Goal: Navigation & Orientation: Find specific page/section

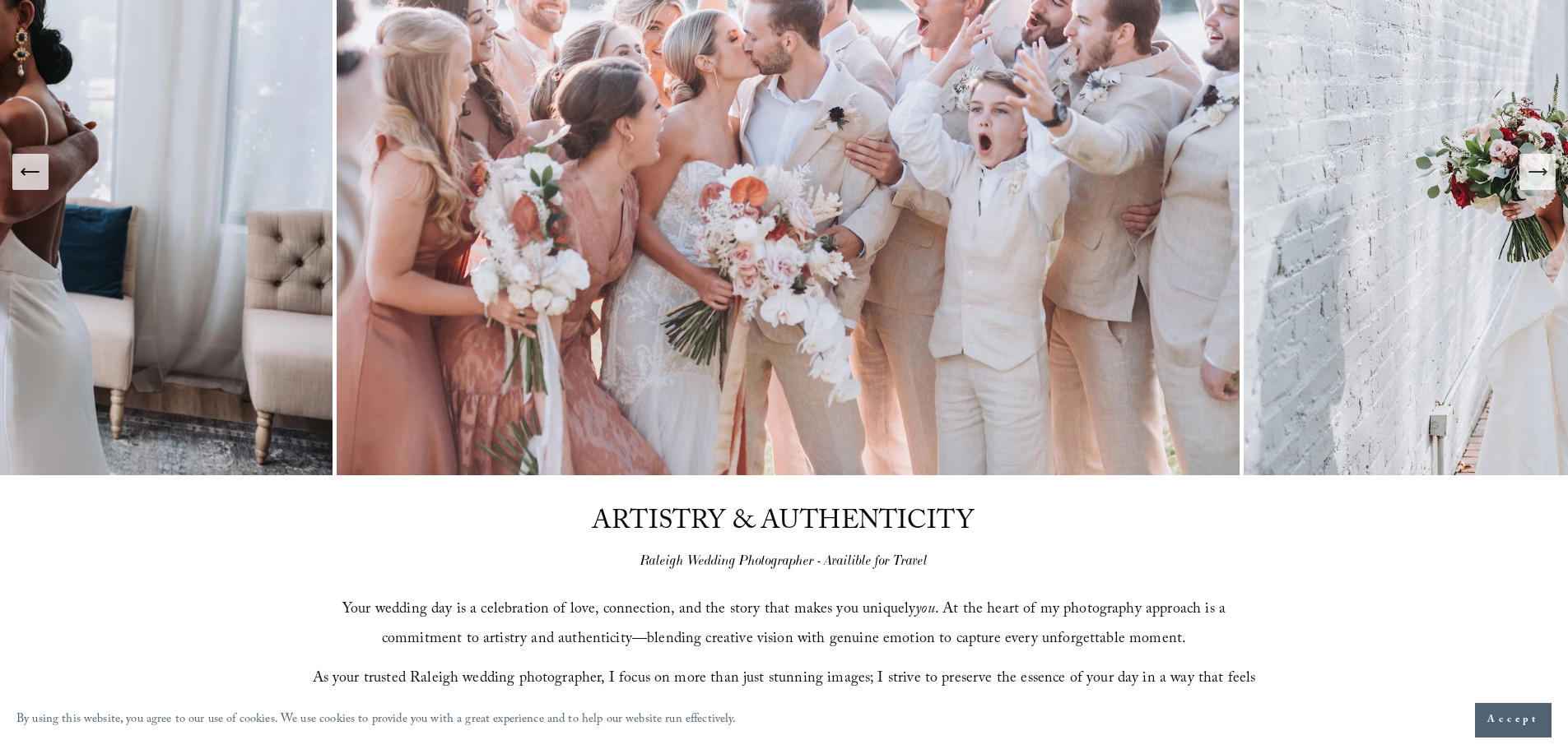
scroll to position [275, 0]
click at [1542, 175] on icon "Next Slide" at bounding box center [1537, 171] width 23 height 23
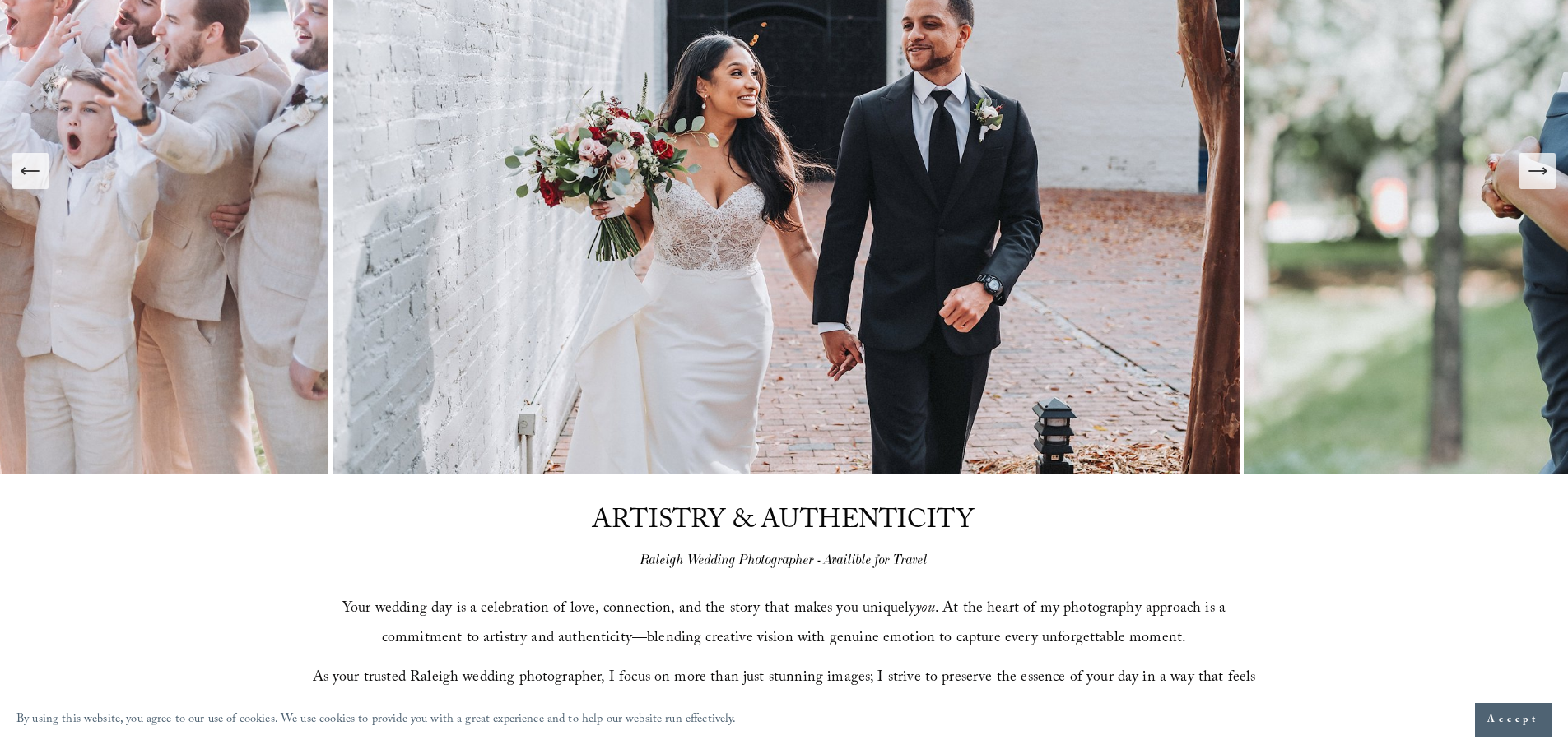
click at [1538, 176] on icon "Next Slide" at bounding box center [1537, 171] width 23 height 23
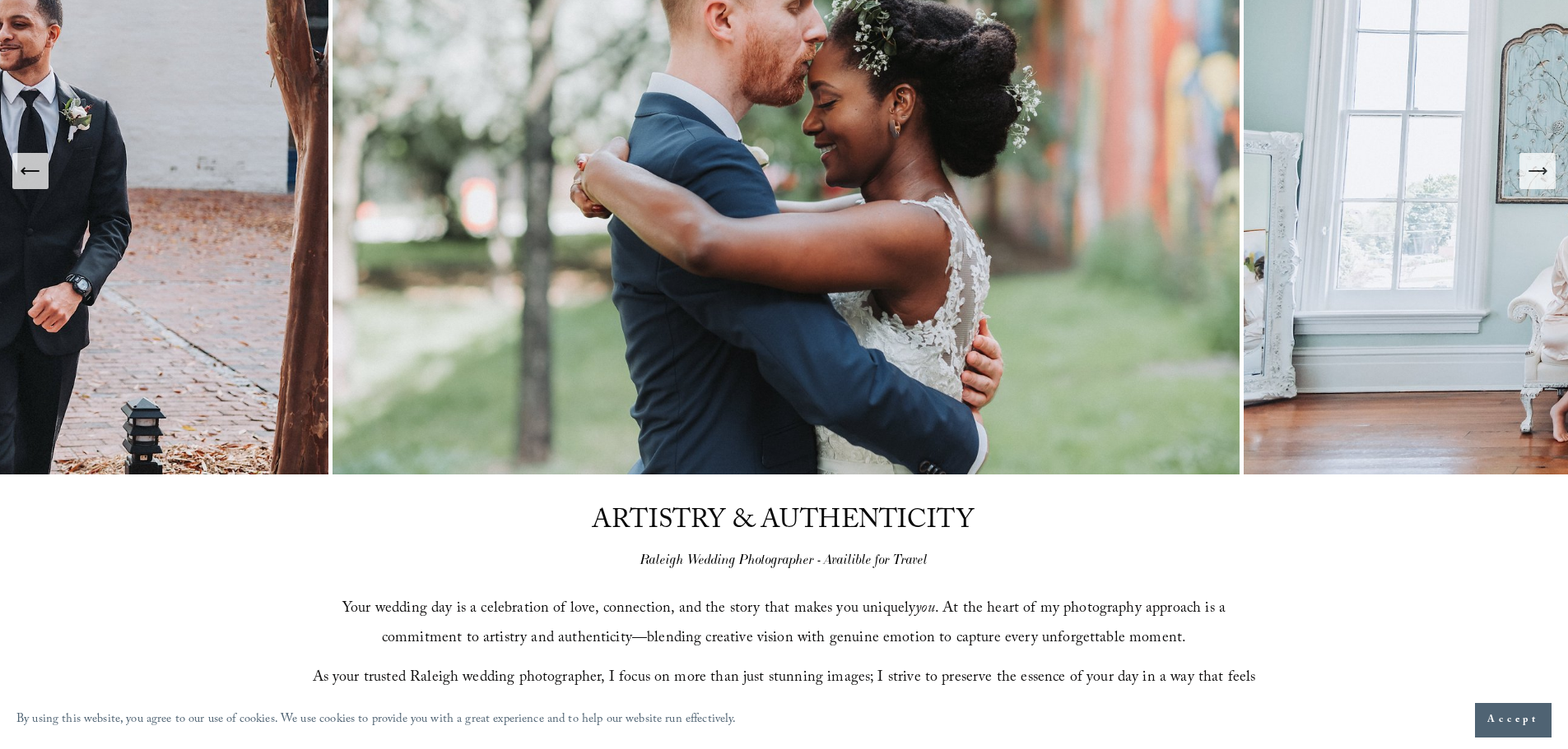
click at [1538, 176] on icon "Next Slide" at bounding box center [1537, 171] width 23 height 23
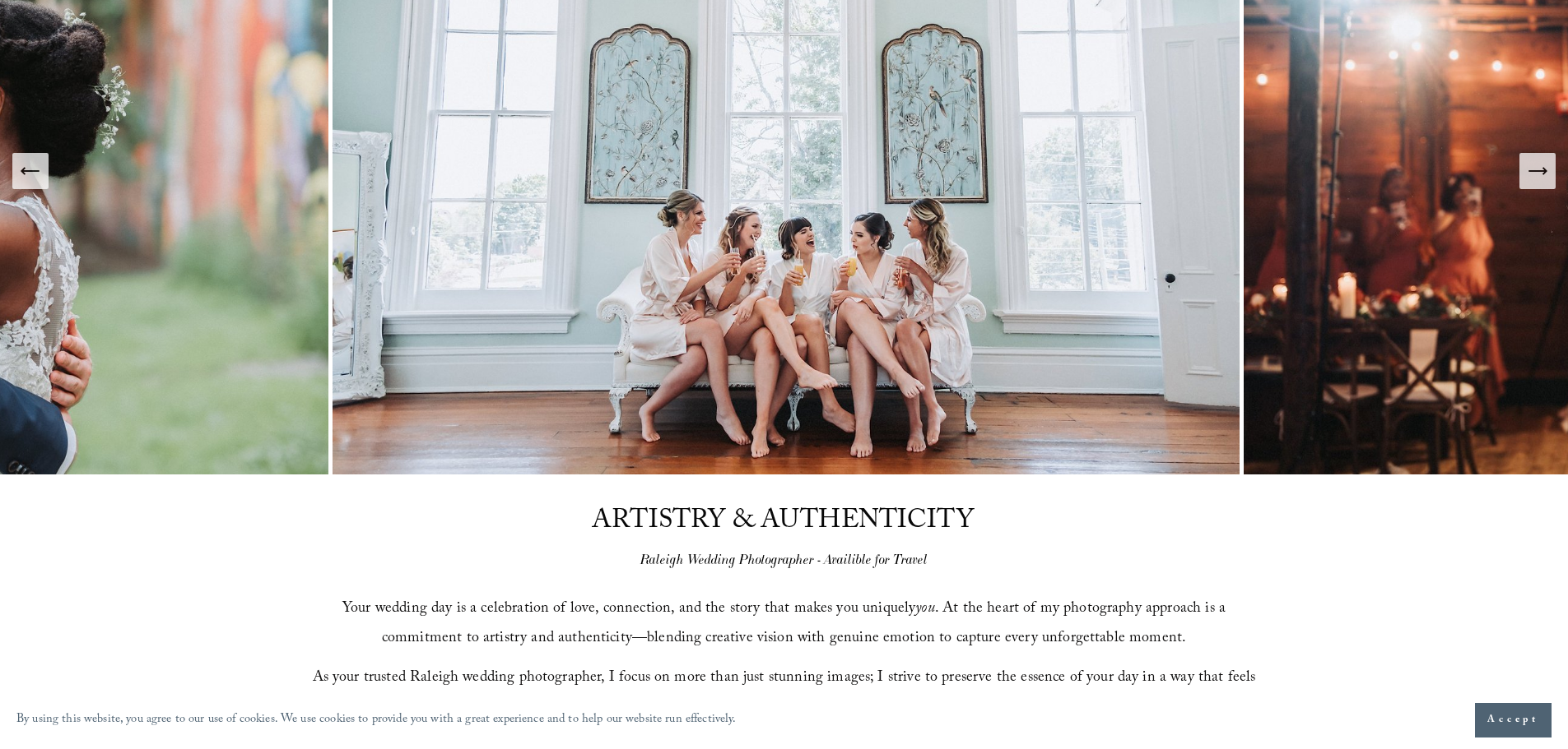
click at [1538, 176] on icon "Next Slide" at bounding box center [1537, 171] width 23 height 23
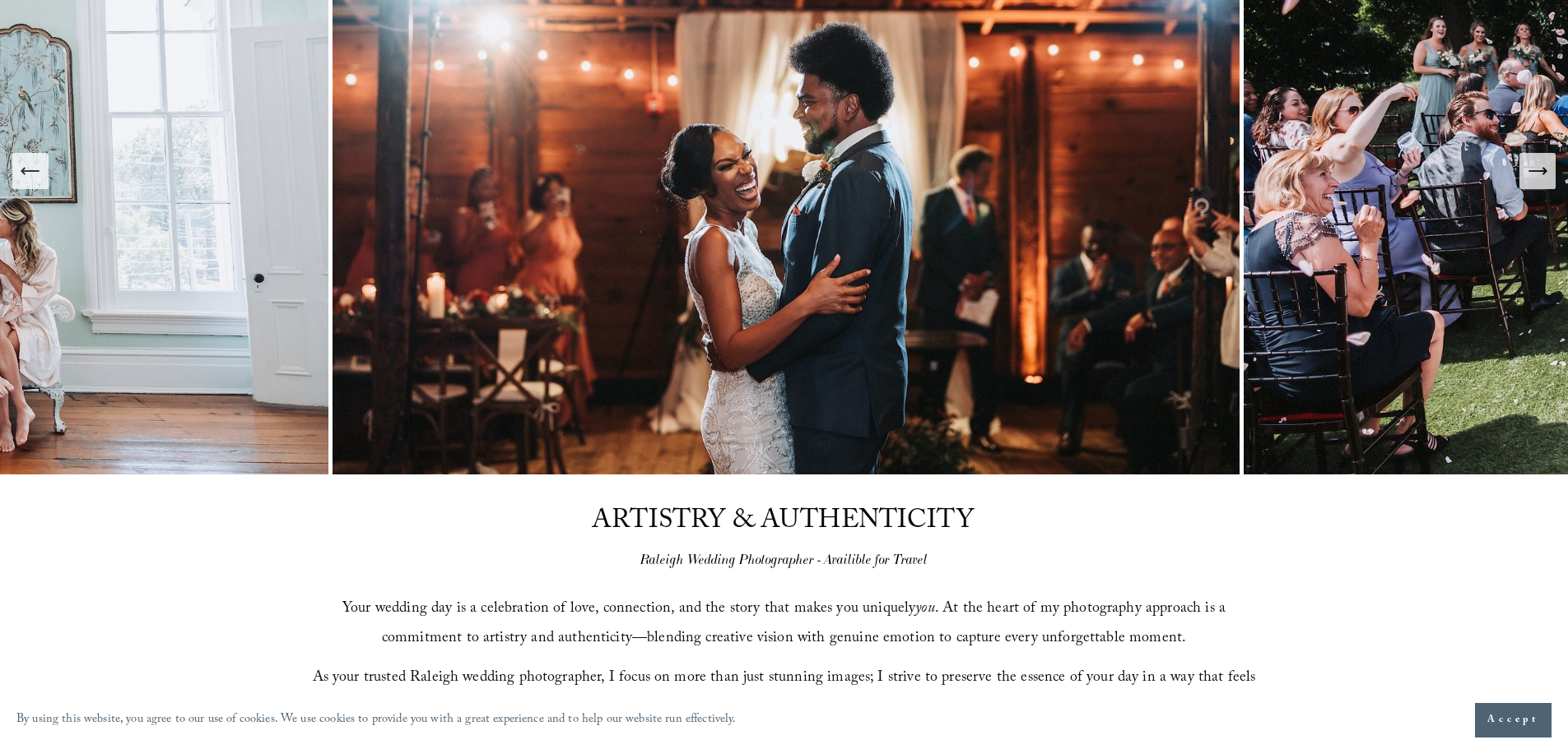
click at [1538, 176] on icon "Next Slide" at bounding box center [1537, 171] width 23 height 23
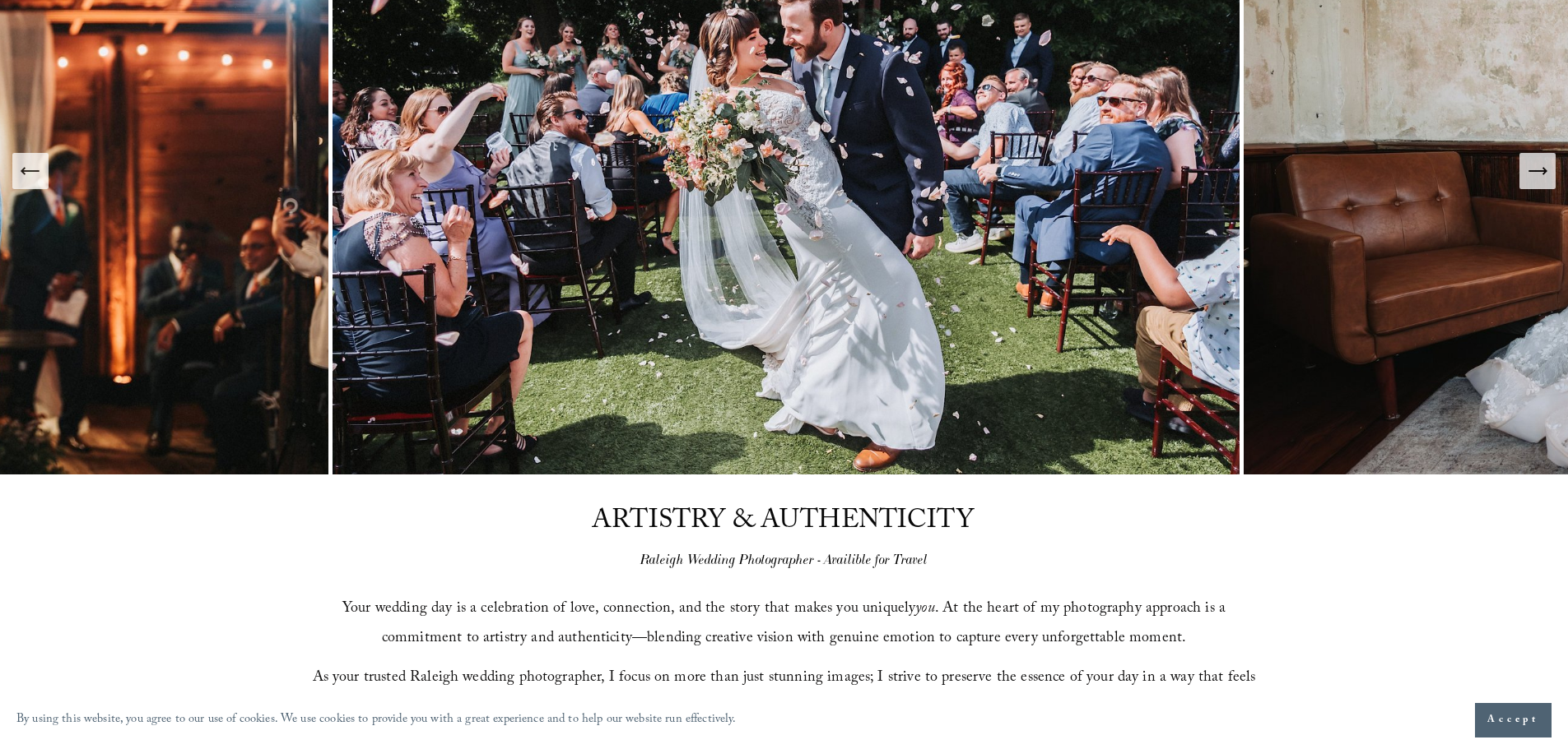
click at [1538, 176] on icon "Next Slide" at bounding box center [1537, 171] width 23 height 23
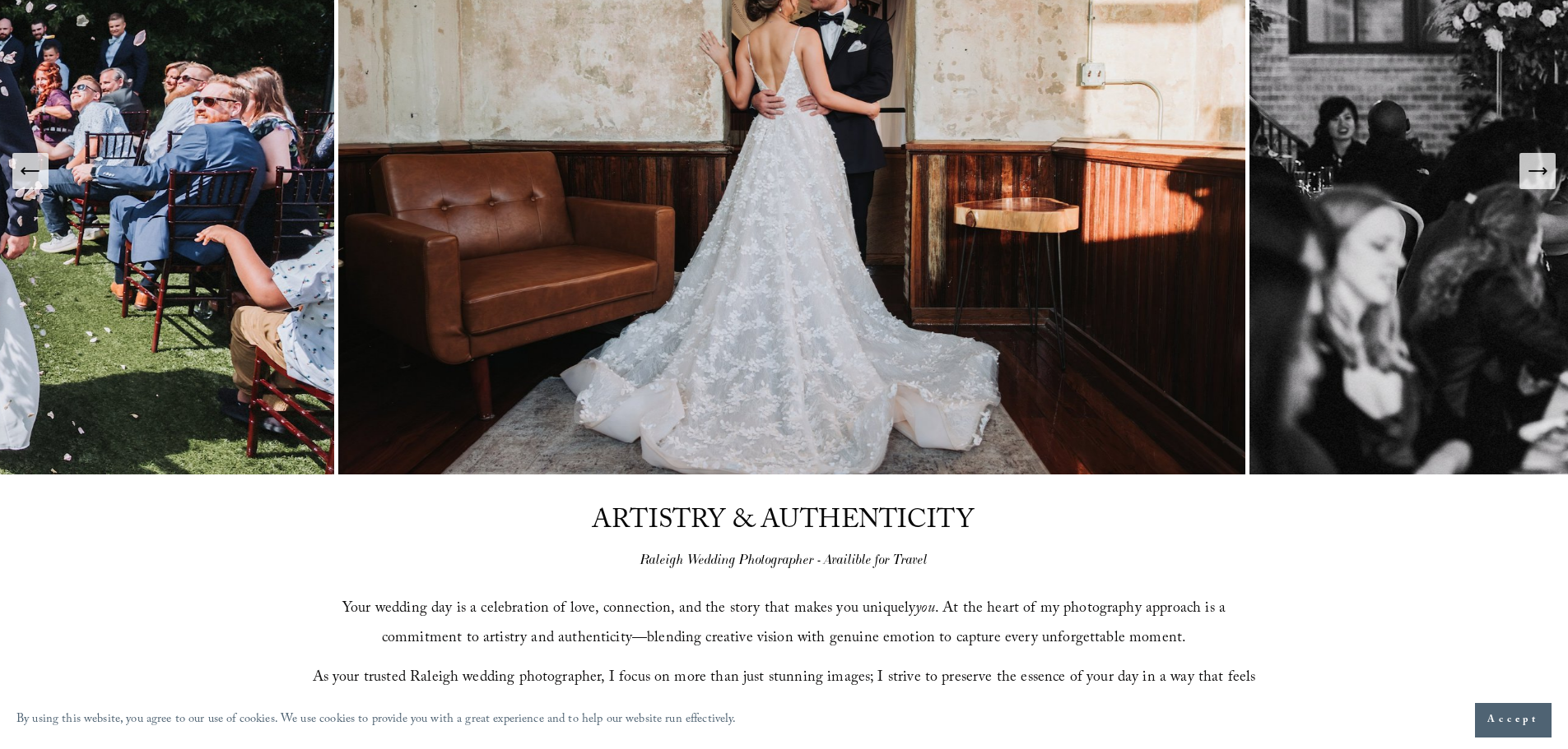
click at [1538, 176] on icon "Next Slide" at bounding box center [1537, 171] width 23 height 23
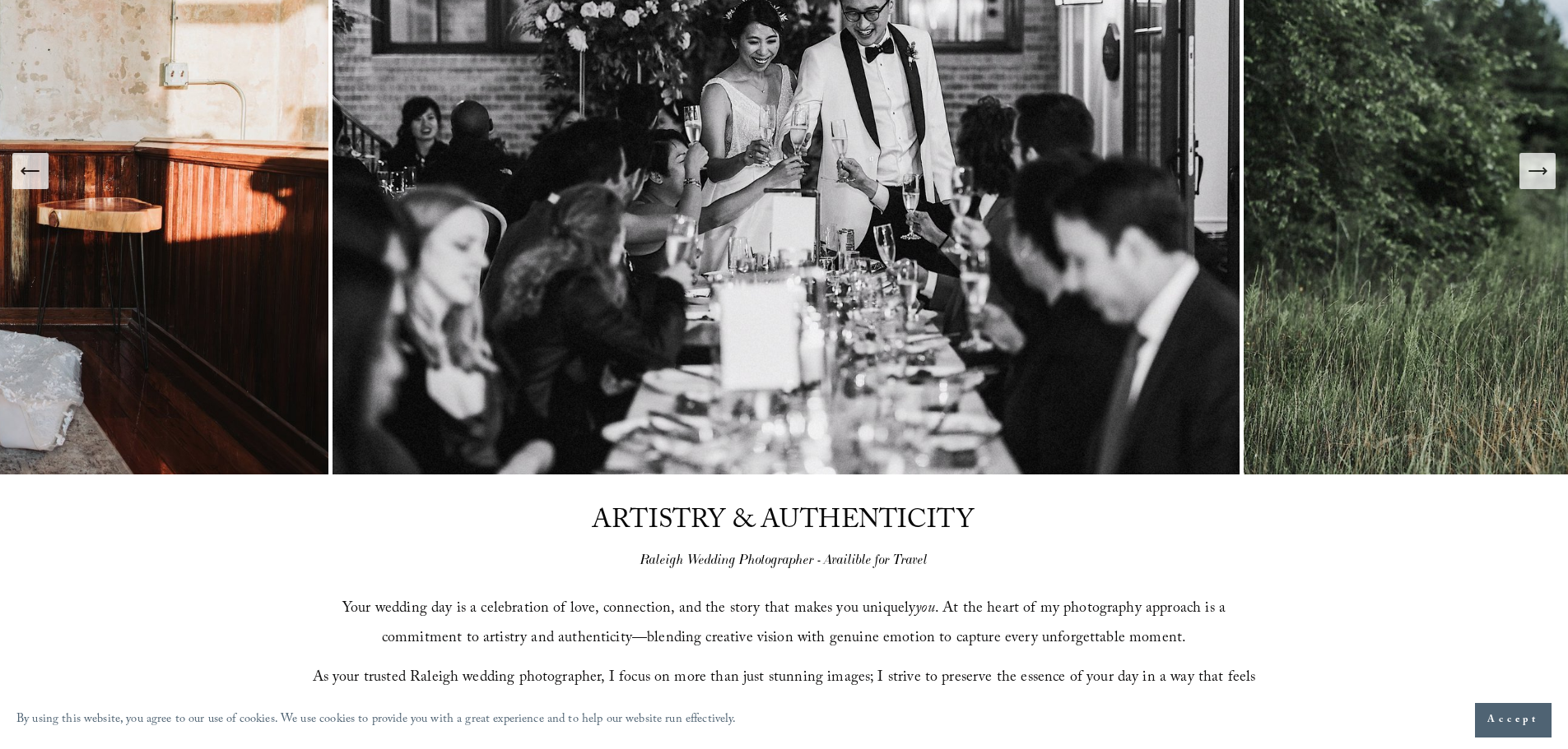
click at [1538, 176] on icon "Next Slide" at bounding box center [1537, 171] width 23 height 23
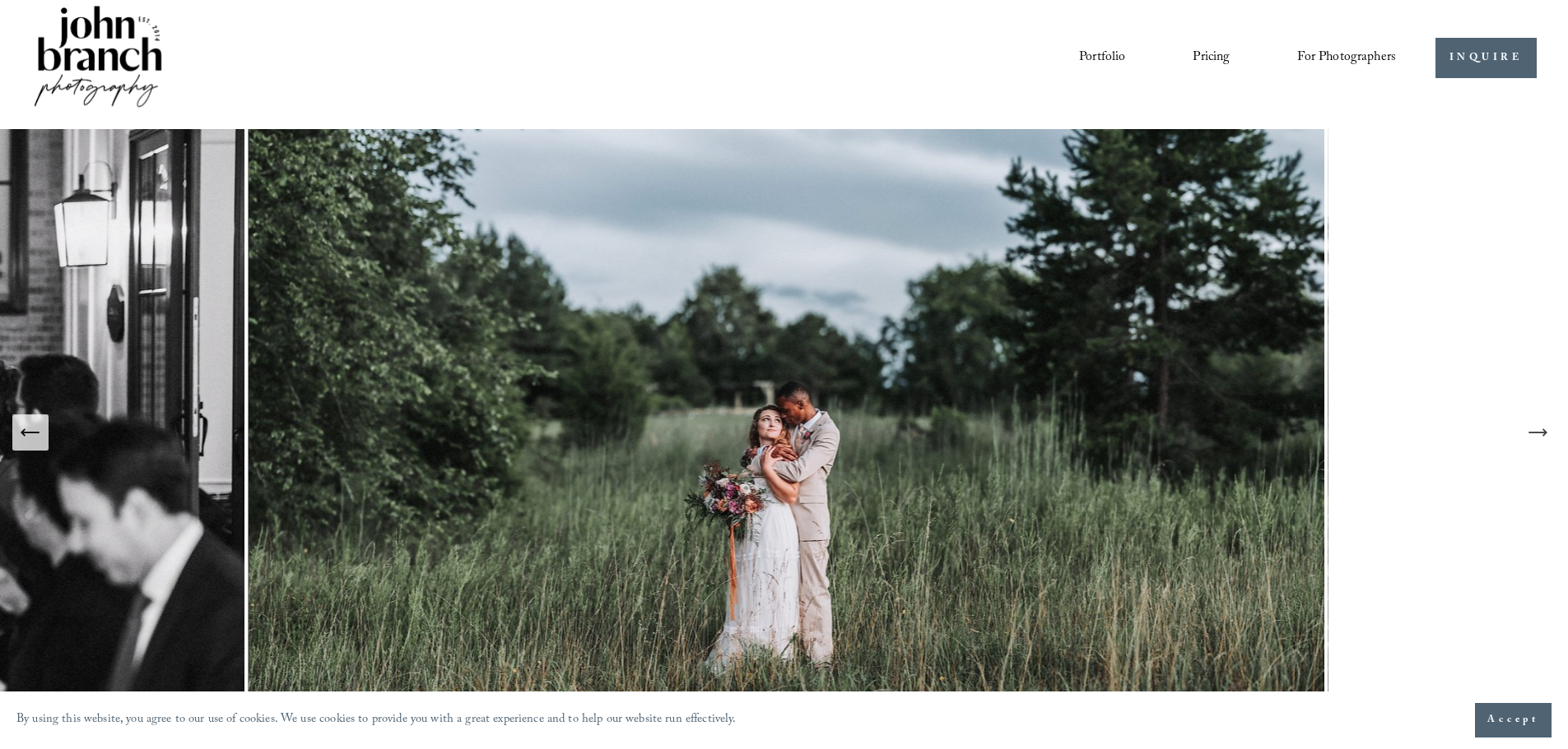
scroll to position [0, 0]
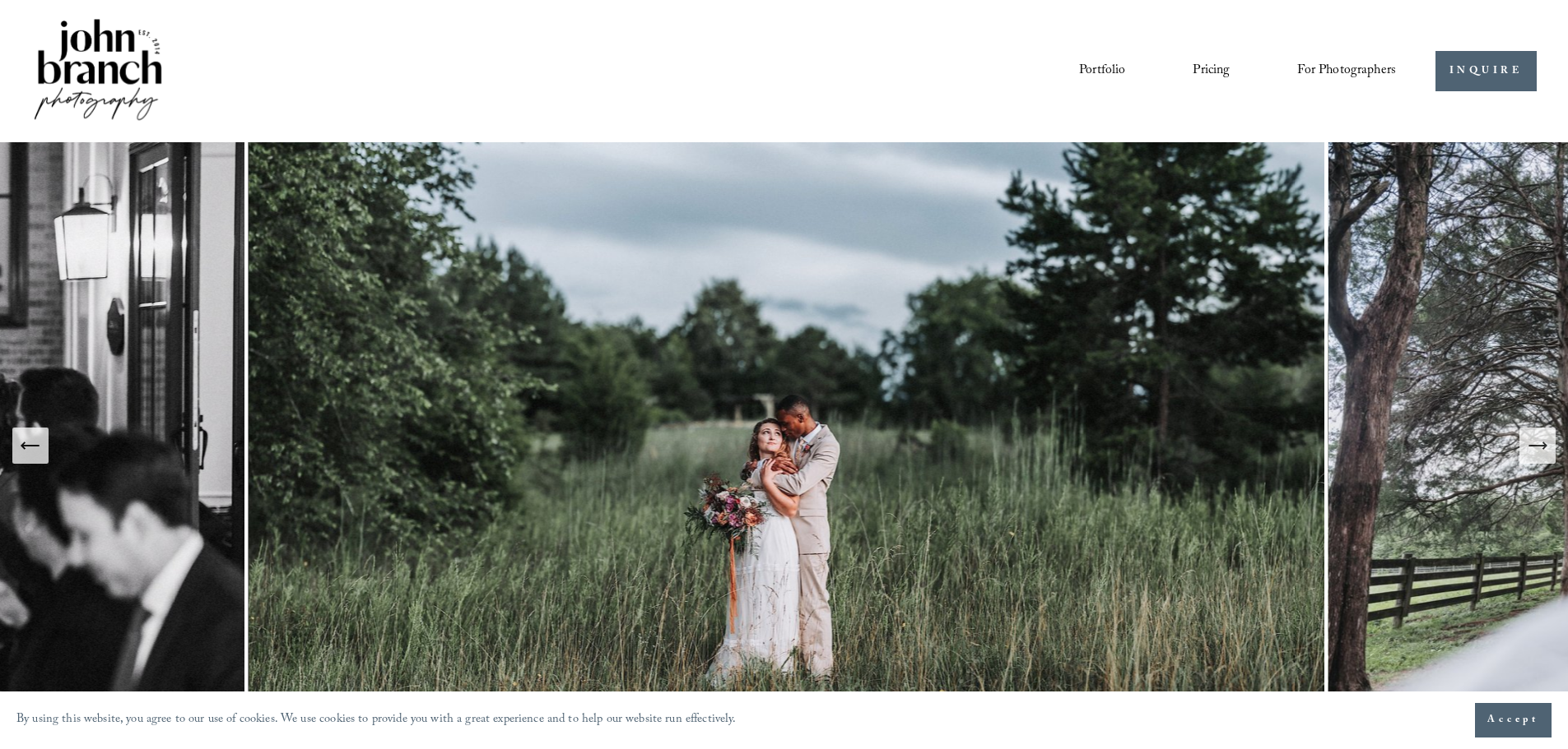
click at [1095, 77] on link "Portfolio" at bounding box center [1102, 71] width 46 height 28
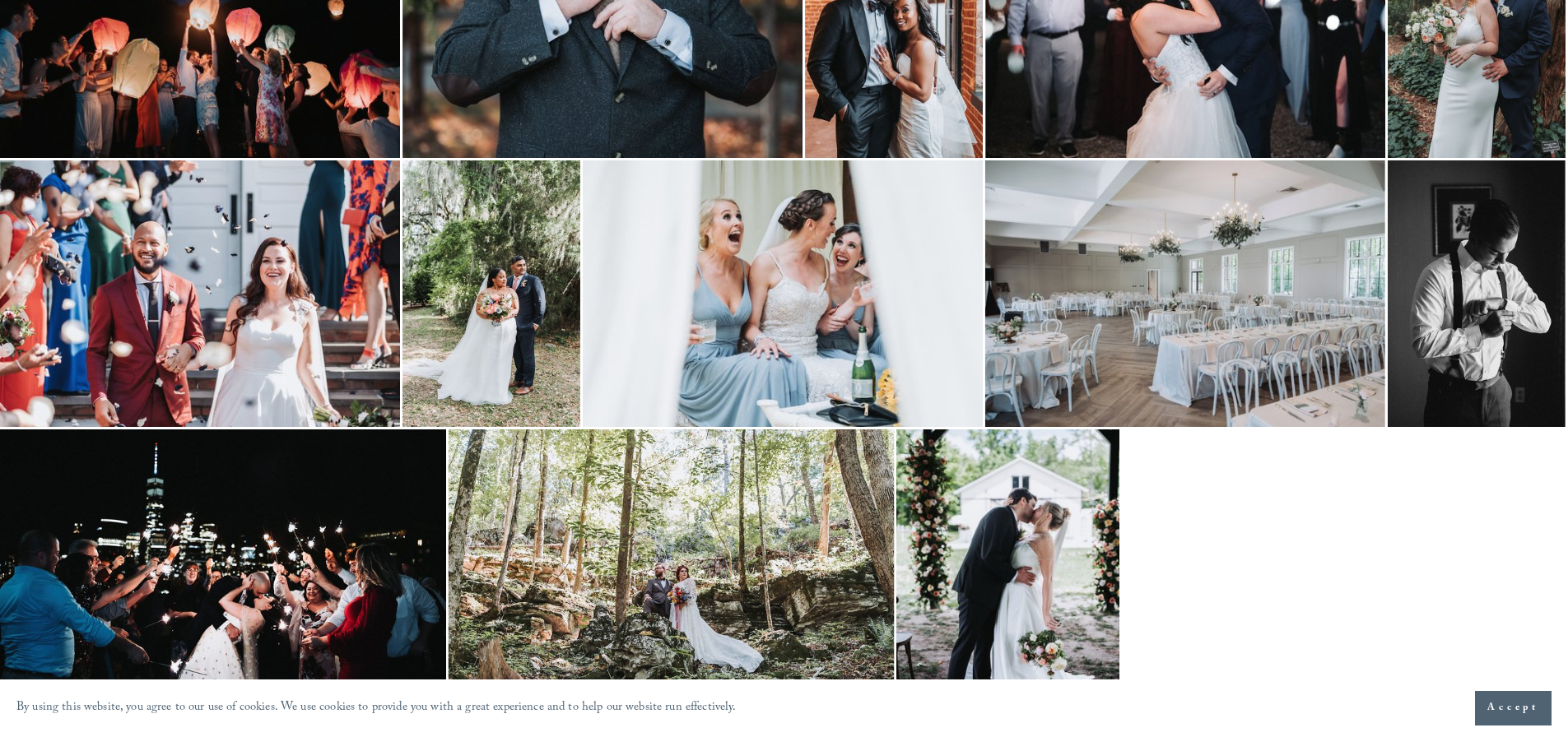
scroll to position [2100, 0]
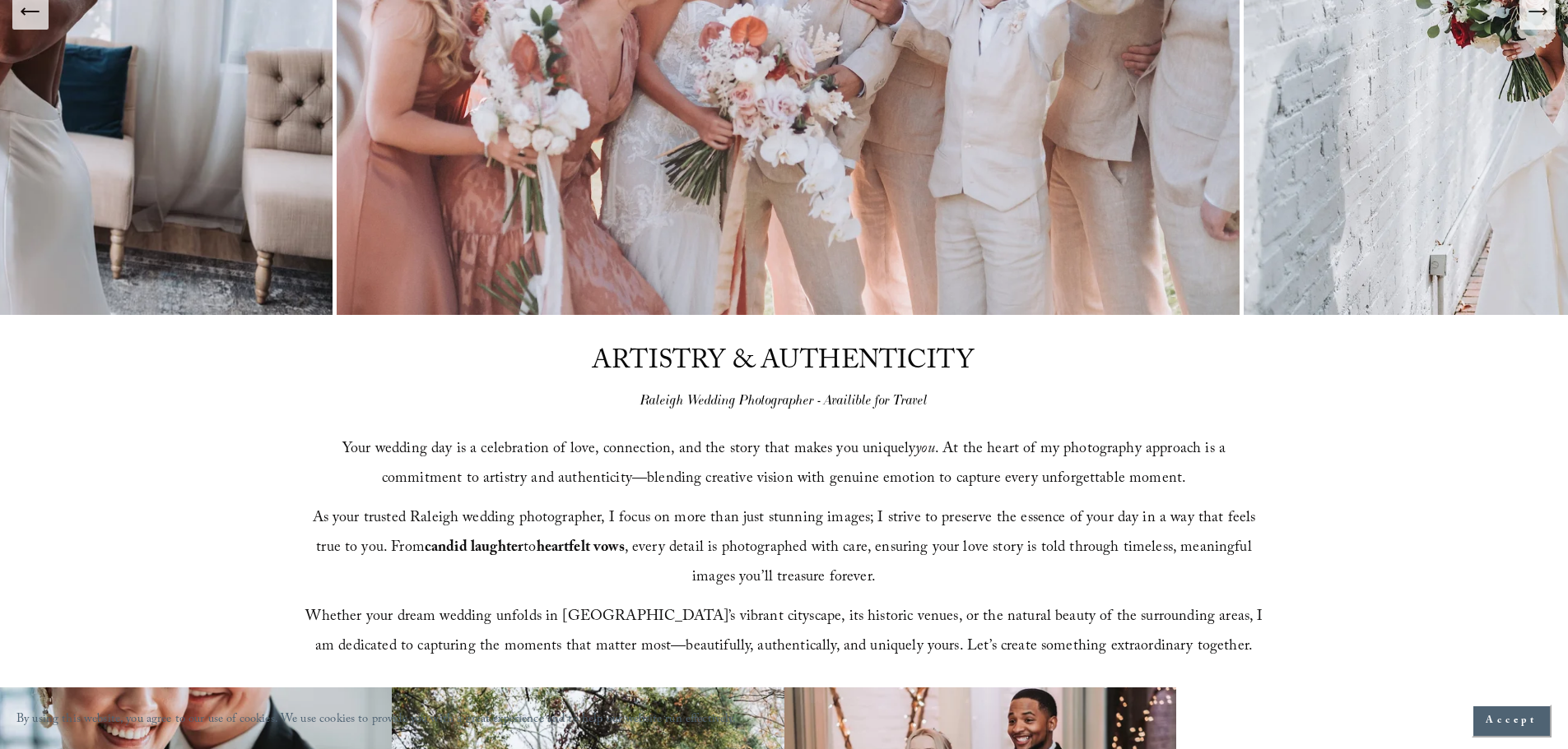
scroll to position [435, 0]
